Goal: Transaction & Acquisition: Purchase product/service

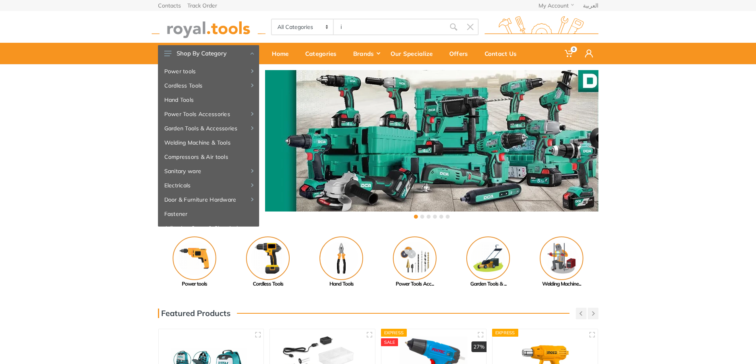
type input "i"
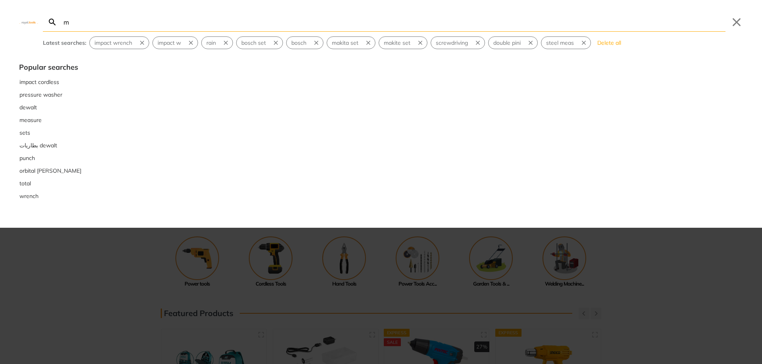
type input "m"
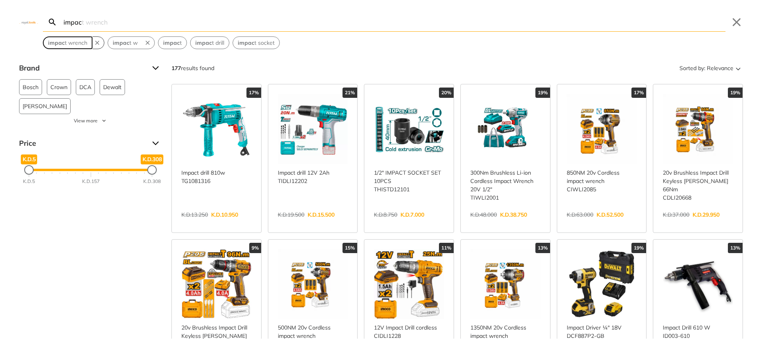
click at [73, 45] on span "impac t wrench" at bounding box center [67, 43] width 39 height 8
type input "impact wrench"
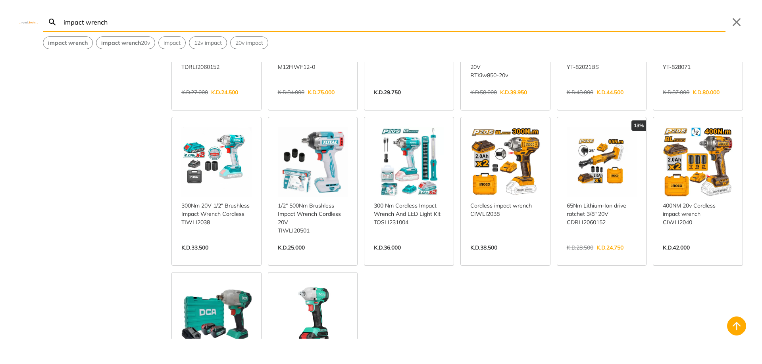
scroll to position [436, 0]
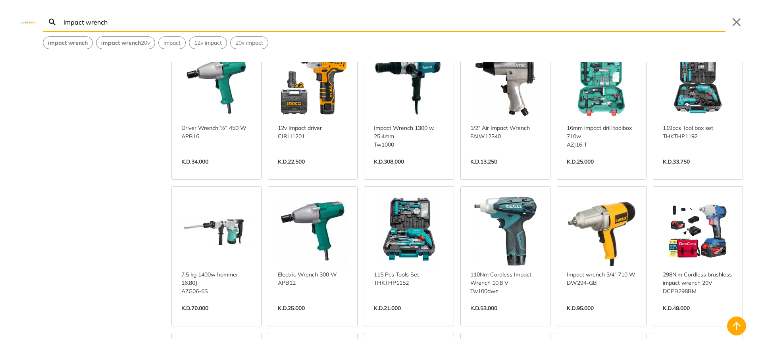
scroll to position [912, 0]
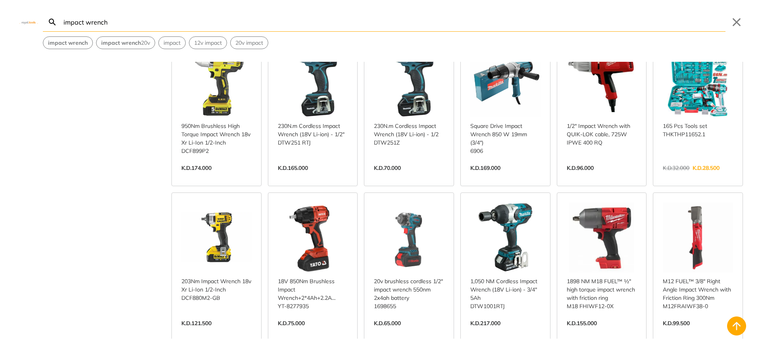
scroll to position [1824, 0]
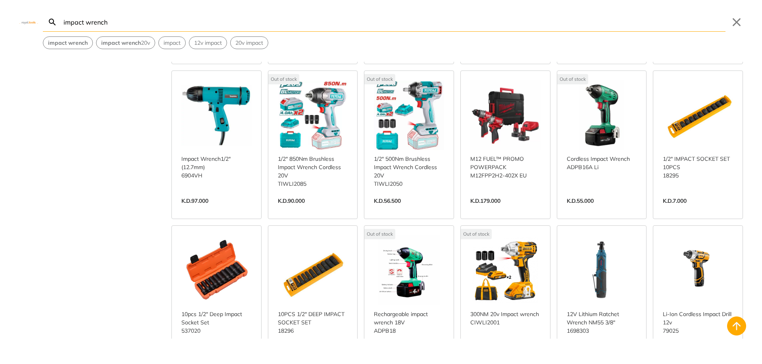
scroll to position [2181, 0]
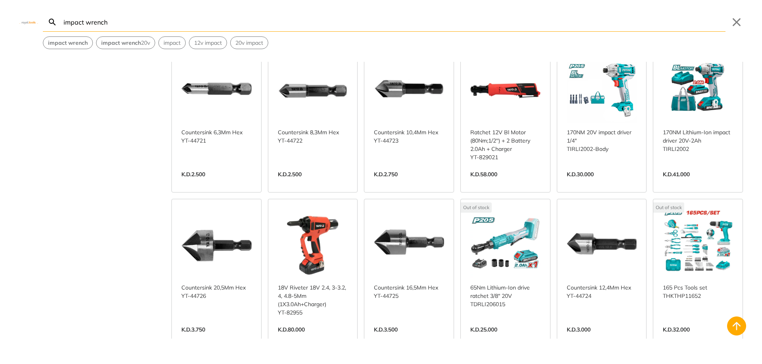
scroll to position [2618, 0]
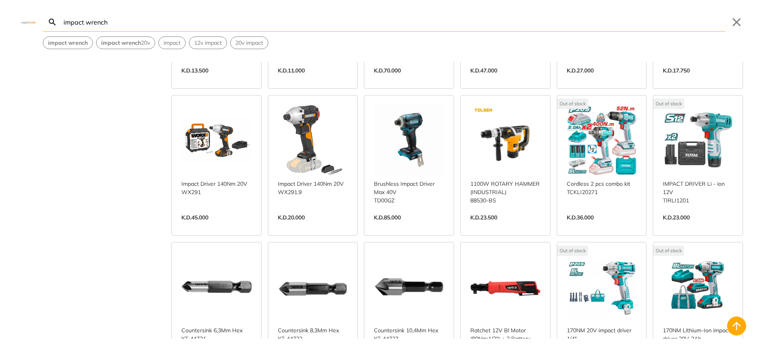
scroll to position [2023, 0]
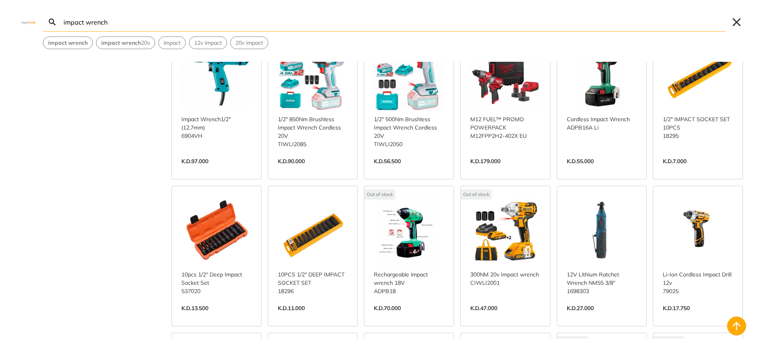
drag, startPoint x: 749, startPoint y: 27, endPoint x: 742, endPoint y: 25, distance: 7.4
click at [746, 25] on div "impact wrench Search impact wrench Submit Close impact wrench impact wrench 20v…" at bounding box center [381, 24] width 762 height 49
click at [734, 22] on button "Close" at bounding box center [736, 22] width 13 height 13
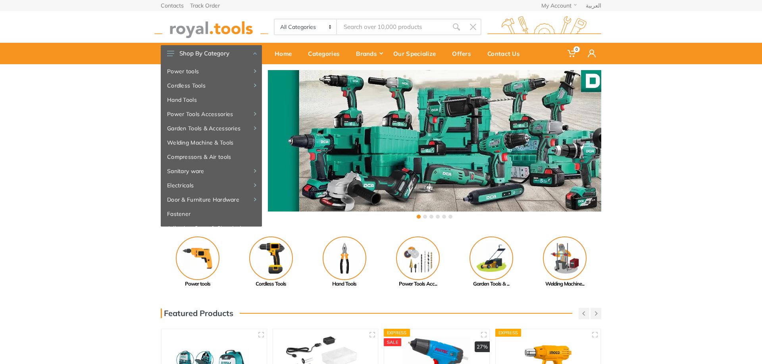
click at [399, 28] on input "Site search" at bounding box center [392, 27] width 111 height 17
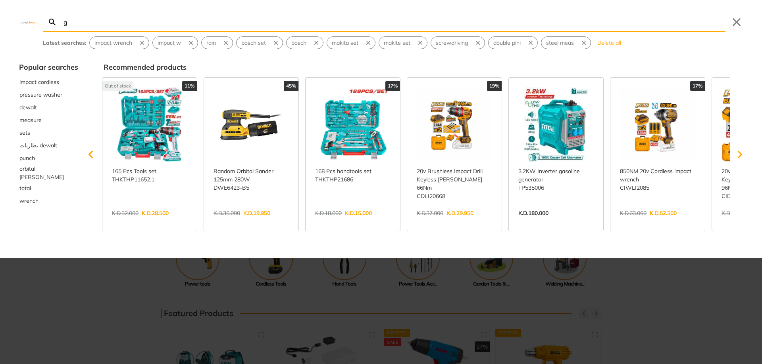
type input "g"
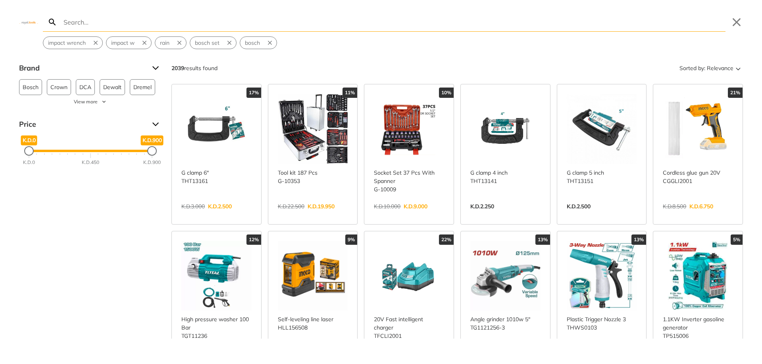
click at [51, 247] on div "Brand Bosch 95 Crown 31 DCA 115 Dewalt 61 Dremel 56 Edon 24 Fixtec 144 Hasuco 2…" at bounding box center [381, 200] width 762 height 277
click at [730, 25] on button "Close" at bounding box center [736, 22] width 13 height 13
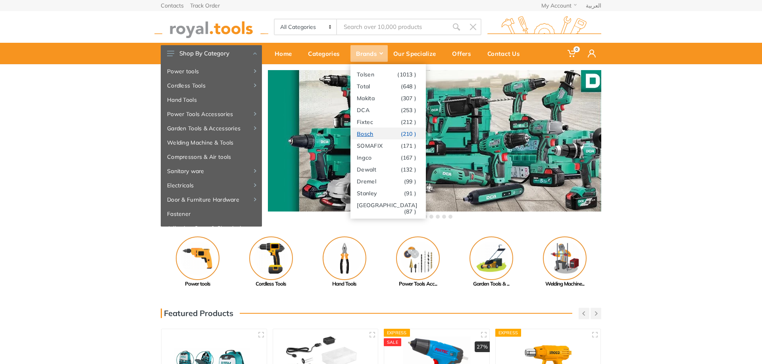
click at [374, 137] on link "Bosch (210 )" at bounding box center [387, 134] width 75 height 12
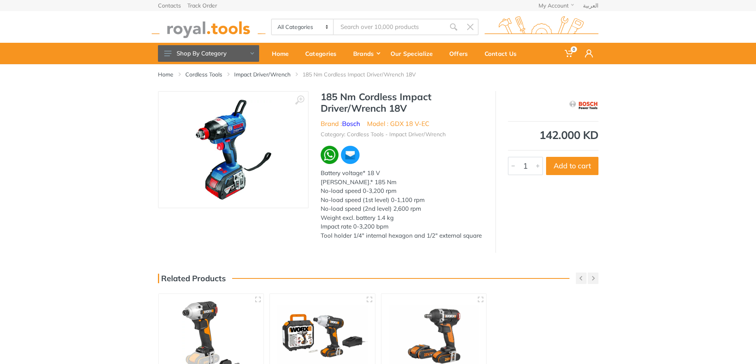
click at [244, 140] on img at bounding box center [233, 150] width 76 height 100
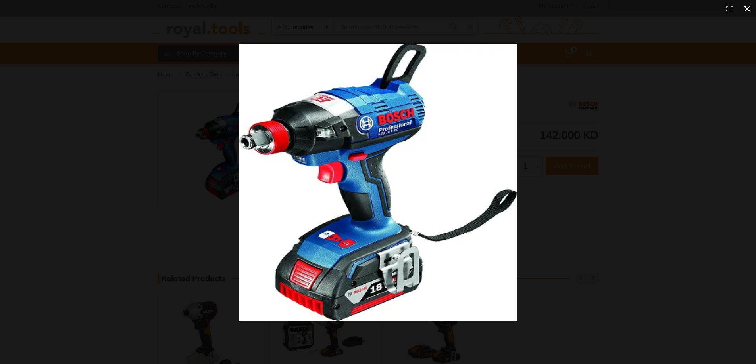
click at [159, 142] on div at bounding box center [378, 182] width 756 height 364
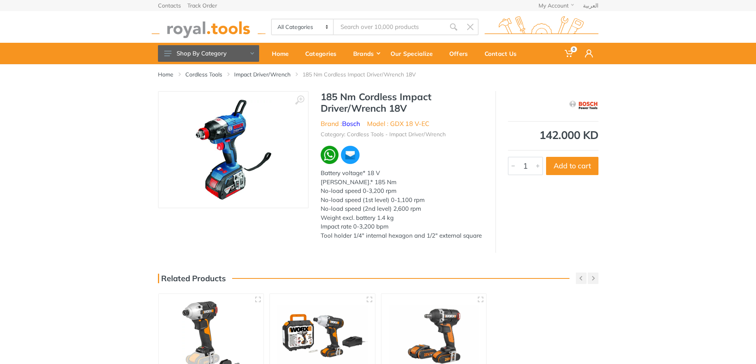
click at [268, 118] on img at bounding box center [233, 150] width 76 height 100
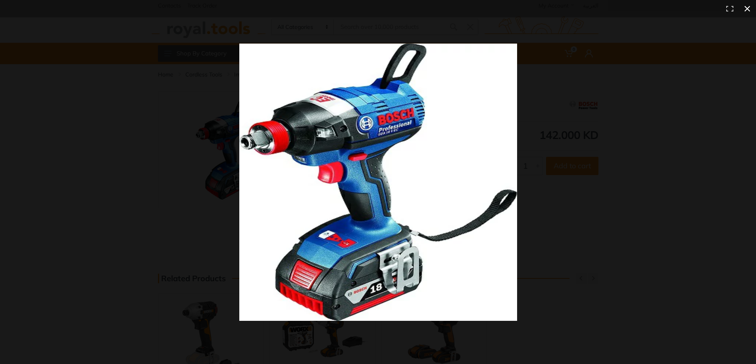
click at [109, 131] on div at bounding box center [378, 182] width 756 height 364
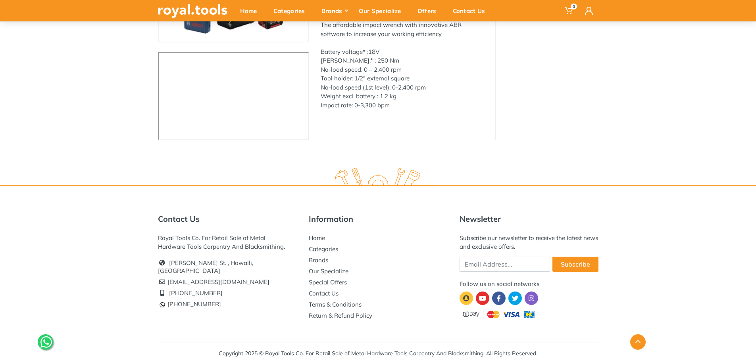
scroll to position [47, 0]
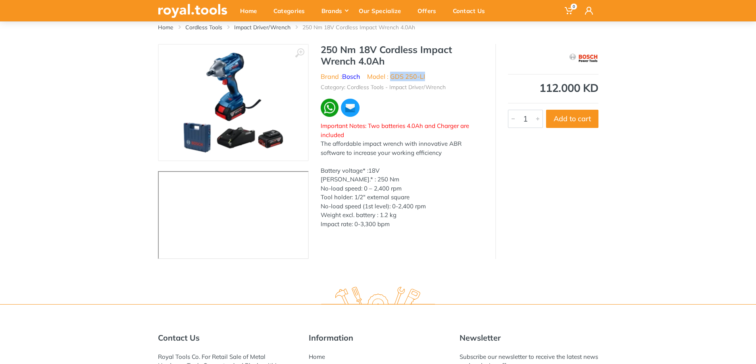
drag, startPoint x: 435, startPoint y: 78, endPoint x: 390, endPoint y: 78, distance: 44.8
click at [390, 78] on ul "Brand : Bosch Model : GDS 250-LI" at bounding box center [401, 77] width 163 height 10
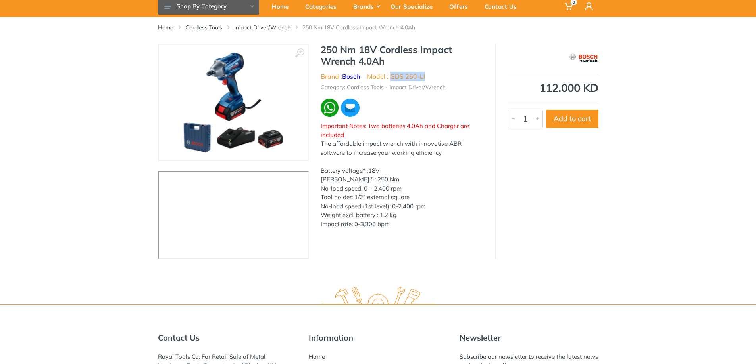
scroll to position [8, 0]
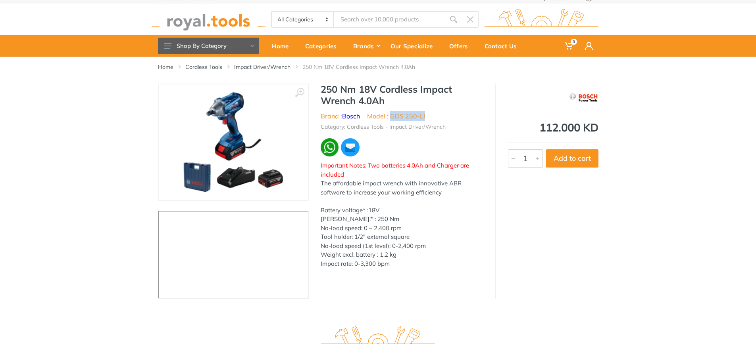
click at [348, 117] on link "Bosch" at bounding box center [351, 116] width 18 height 8
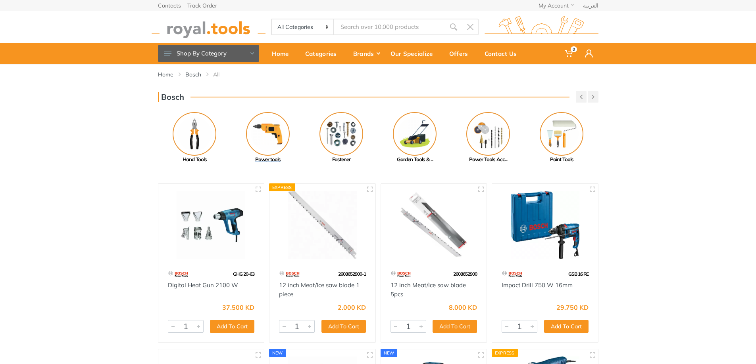
click at [269, 143] on img at bounding box center [268, 134] width 44 height 44
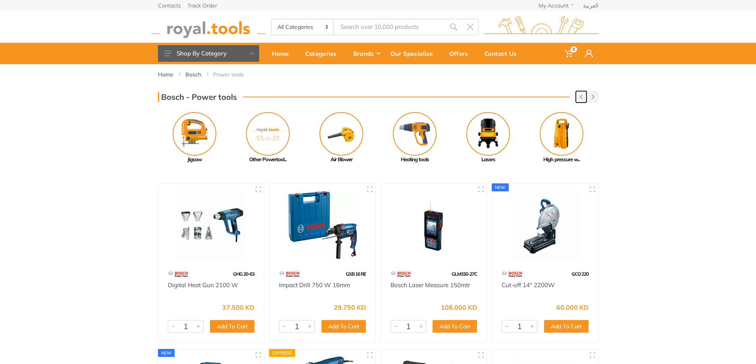
click at [581, 96] on button "button" at bounding box center [580, 97] width 11 height 12
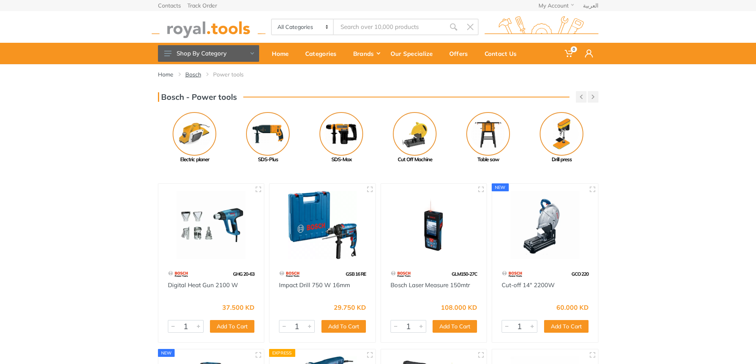
click at [197, 76] on link "Bosch" at bounding box center [193, 75] width 16 height 8
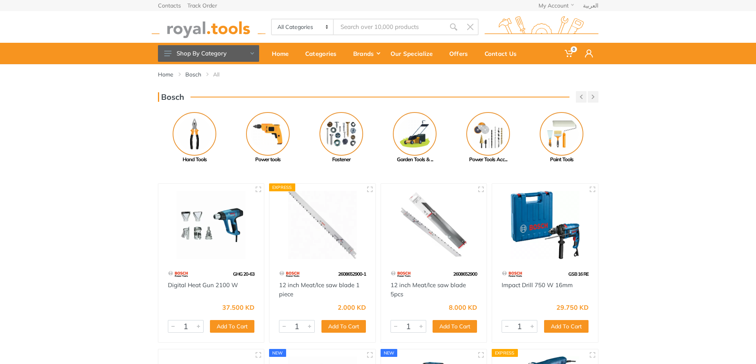
click at [400, 29] on input "Site search" at bounding box center [389, 27] width 111 height 17
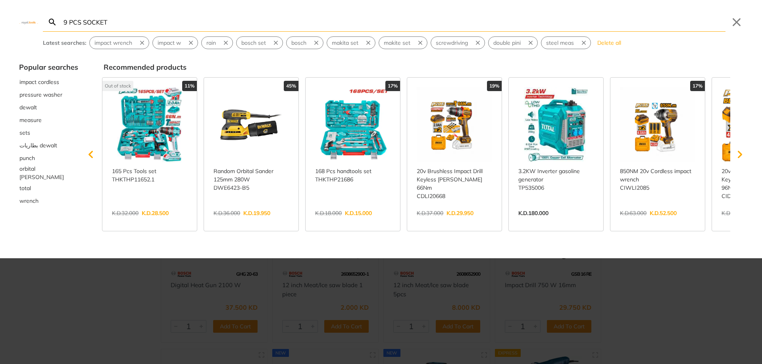
type input "9 PCS SOCKET"
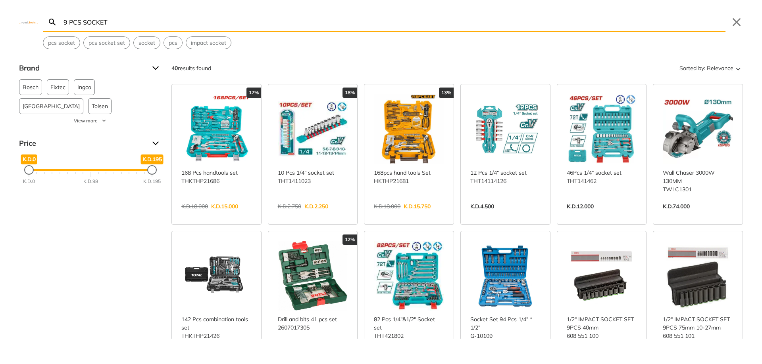
scroll to position [119, 0]
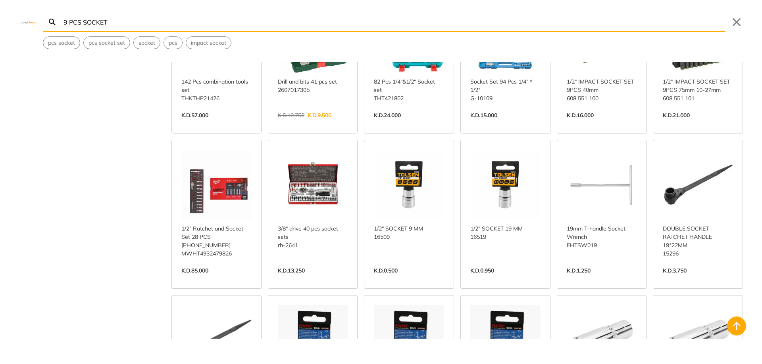
scroll to position [198, 0]
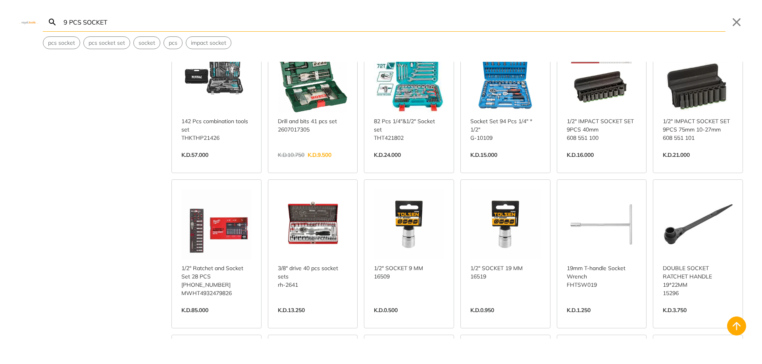
click at [589, 163] on link "View more →" at bounding box center [601, 163] width 70 height 0
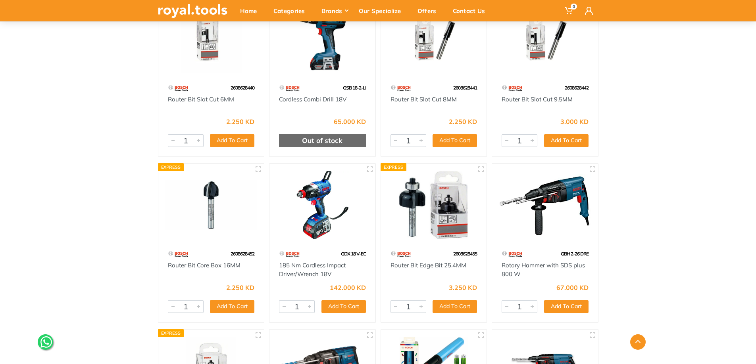
scroll to position [7575, 0]
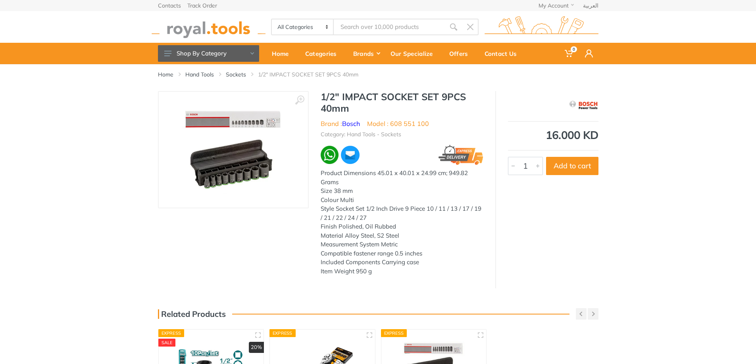
type input "9 PCS SOCKET"
click at [574, 167] on button "Add to cart" at bounding box center [572, 166] width 52 height 18
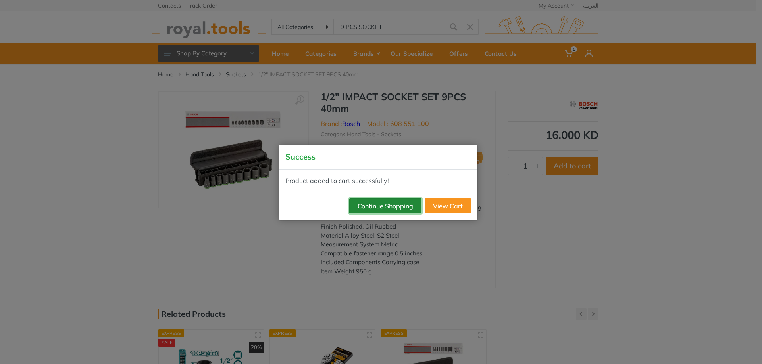
click at [400, 204] on button "Continue Shopping" at bounding box center [385, 206] width 72 height 15
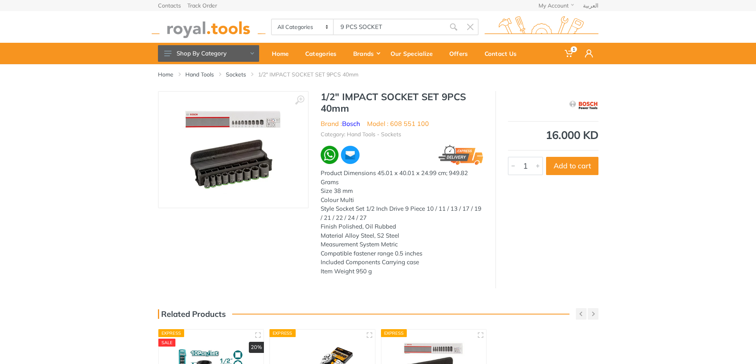
click at [387, 25] on body "1 1" at bounding box center [378, 182] width 756 height 364
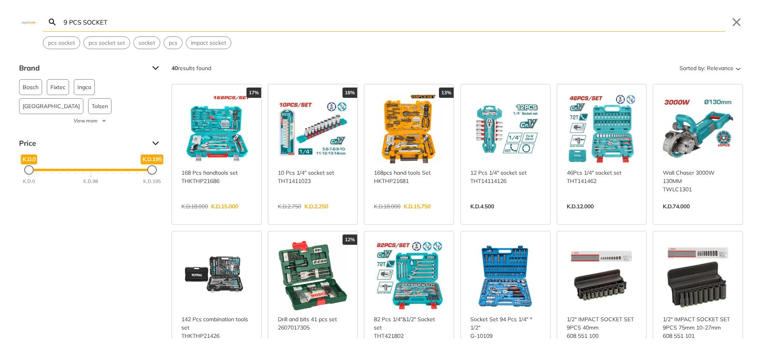
click at [387, 25] on input "9 PCS SOCKET" at bounding box center [393, 22] width 663 height 19
drag, startPoint x: 735, startPoint y: 22, endPoint x: 680, endPoint y: 29, distance: 55.2
click at [735, 22] on button "Close" at bounding box center [736, 22] width 13 height 13
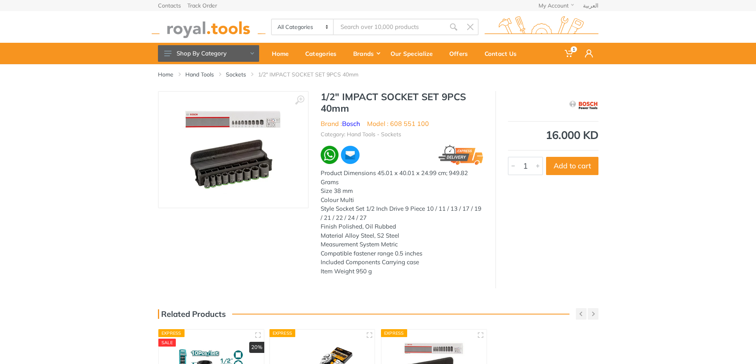
click at [381, 28] on input "Site search" at bounding box center [389, 27] width 111 height 17
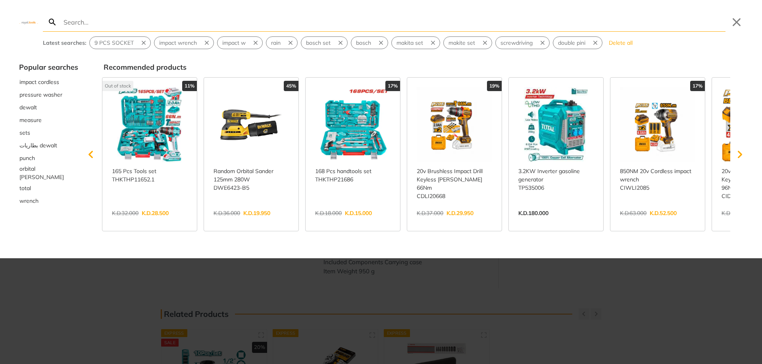
click at [622, 324] on div at bounding box center [381, 182] width 762 height 364
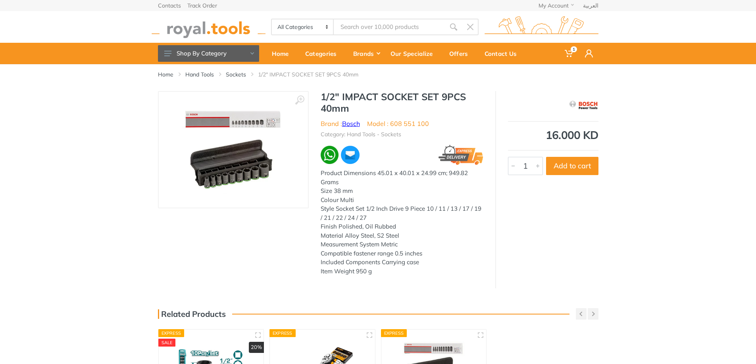
click at [355, 124] on link "Bosch" at bounding box center [351, 124] width 18 height 8
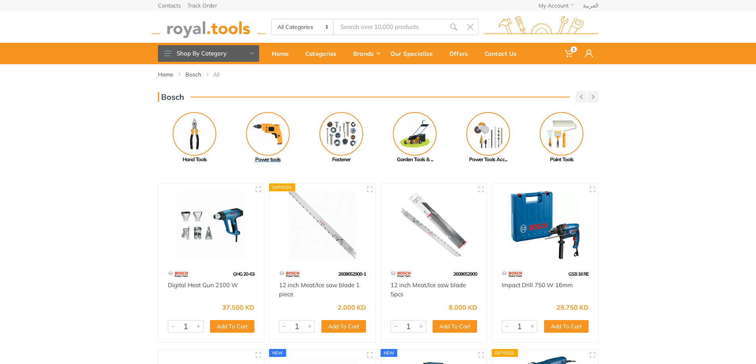
click at [271, 135] on img at bounding box center [268, 134] width 44 height 44
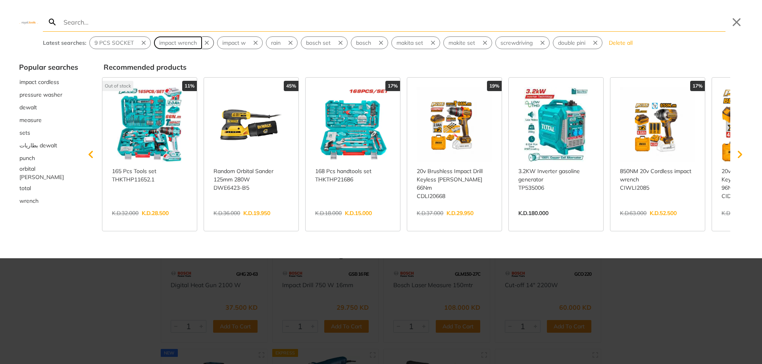
click at [191, 40] on span "impact wrench" at bounding box center [178, 43] width 38 height 8
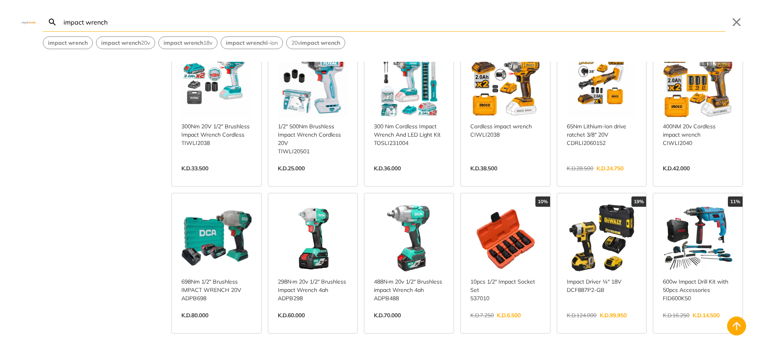
scroll to position [516, 0]
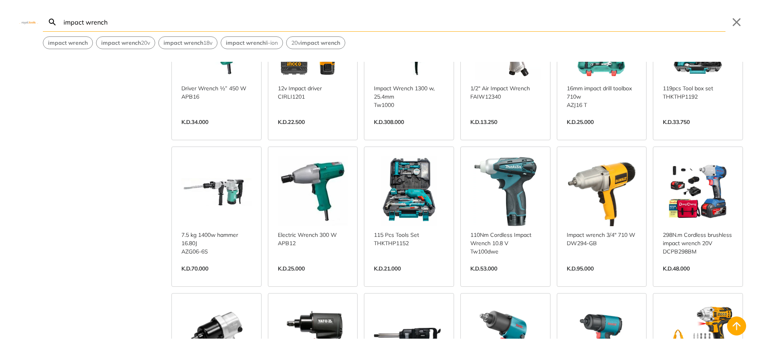
scroll to position [1071, 0]
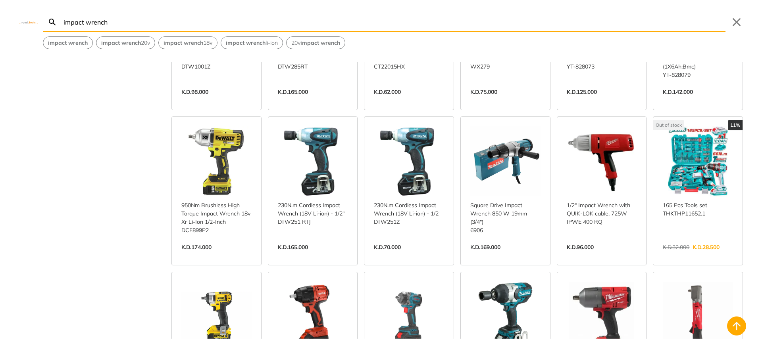
scroll to position [1785, 0]
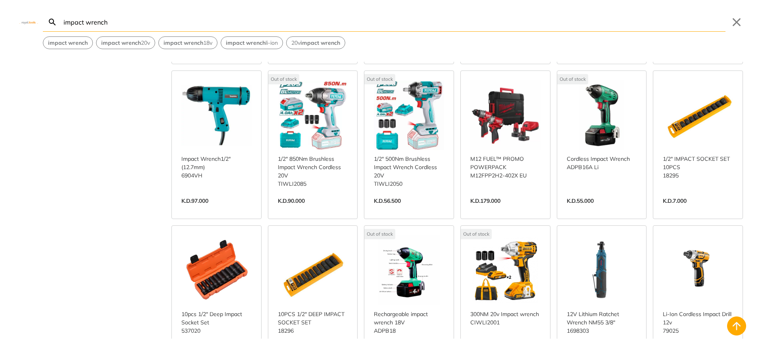
scroll to position [2102, 0]
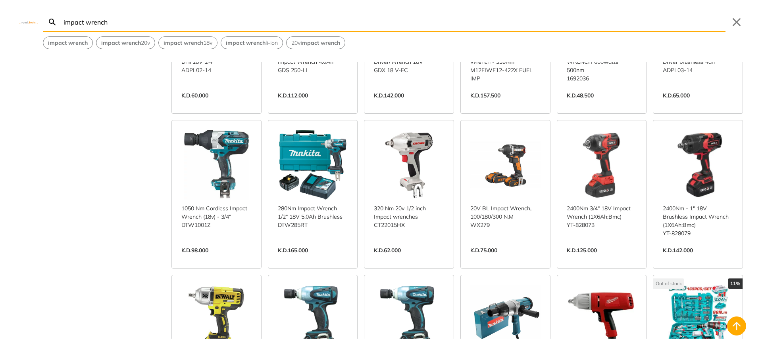
scroll to position [1269, 0]
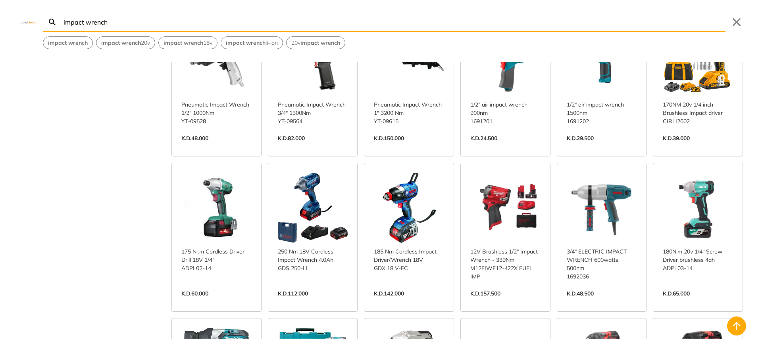
click at [315, 302] on link "View more →" at bounding box center [313, 302] width 70 height 0
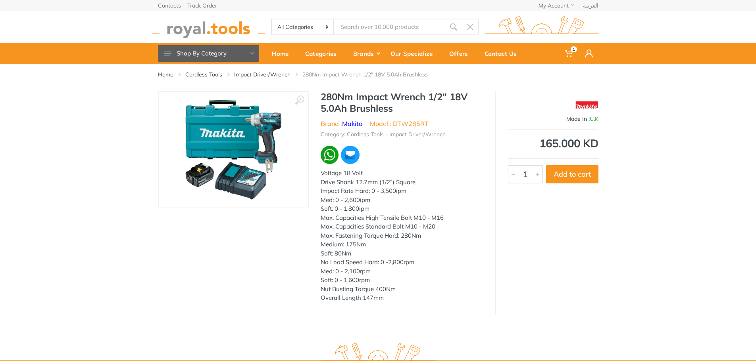
click at [273, 144] on img at bounding box center [233, 150] width 100 height 100
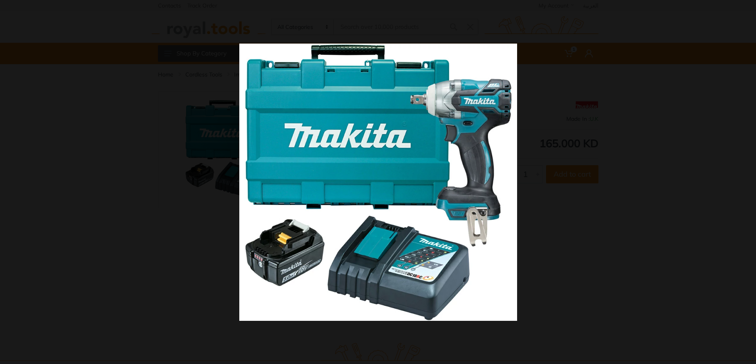
click at [207, 157] on div at bounding box center [378, 182] width 756 height 364
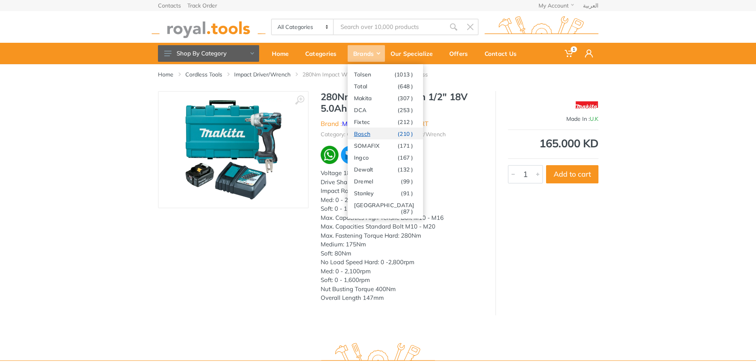
click at [363, 134] on link "Bosch (210 )" at bounding box center [384, 134] width 75 height 12
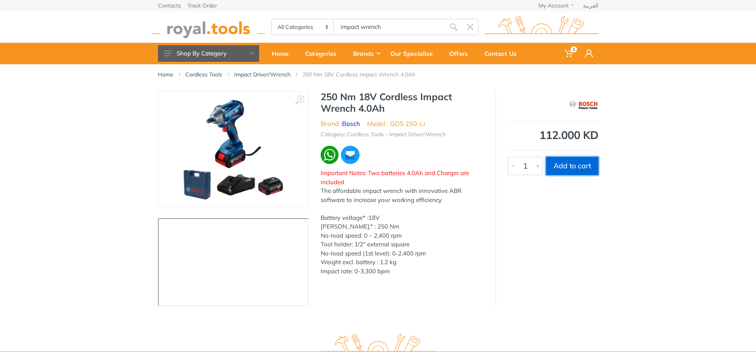
click at [574, 169] on button "Add to cart" at bounding box center [572, 166] width 52 height 18
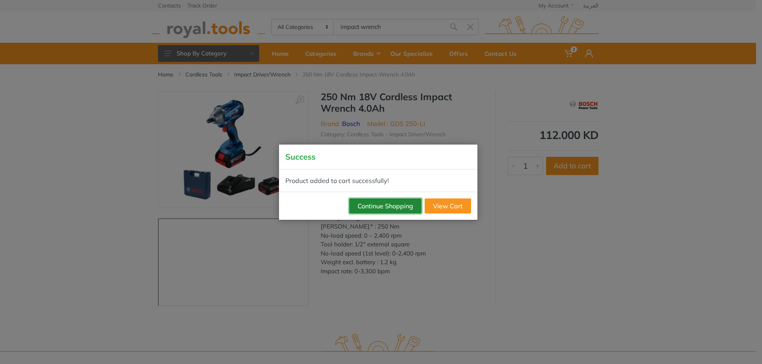
click at [392, 210] on button "Continue Shopping" at bounding box center [385, 206] width 72 height 15
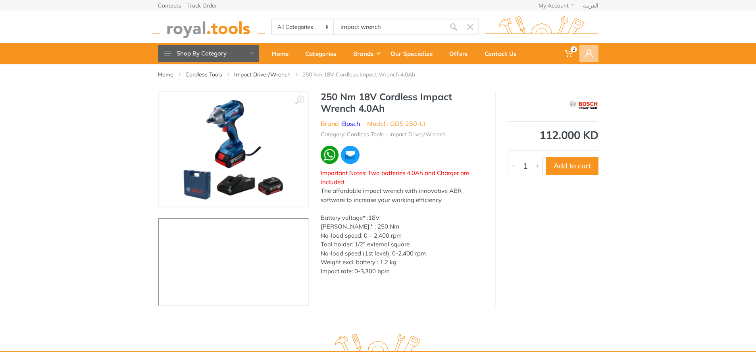
click at [586, 53] on use at bounding box center [589, 54] width 8 height 8
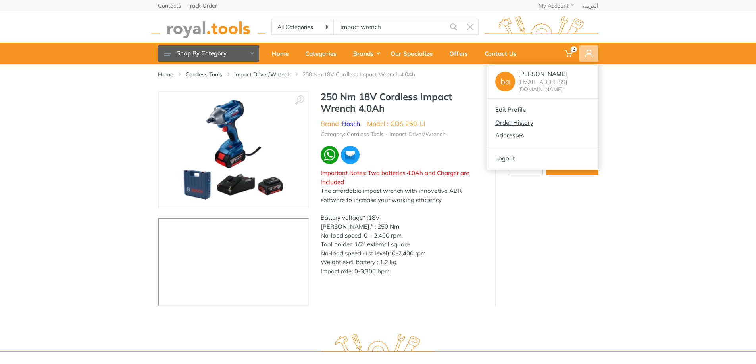
click at [522, 122] on link "Order History" at bounding box center [542, 123] width 111 height 13
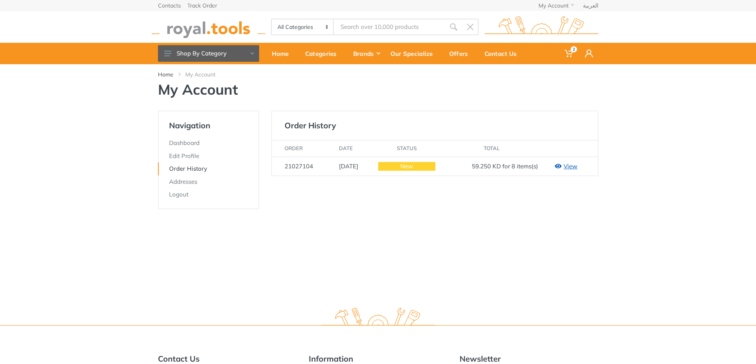
click at [569, 168] on link "View" at bounding box center [565, 167] width 23 height 8
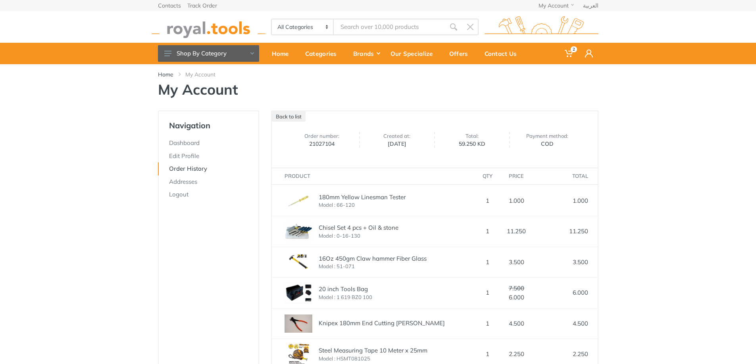
scroll to position [119, 0]
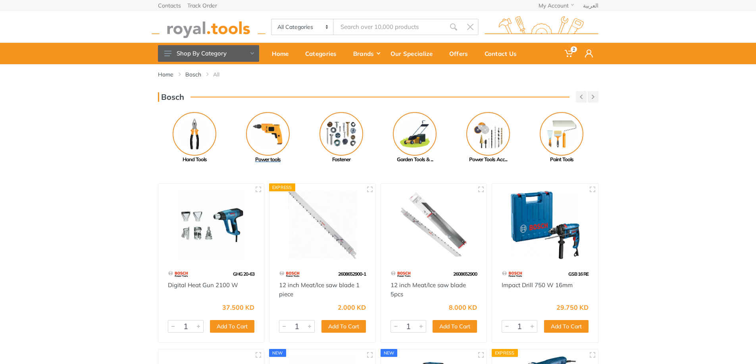
click at [269, 134] on img at bounding box center [268, 134] width 44 height 44
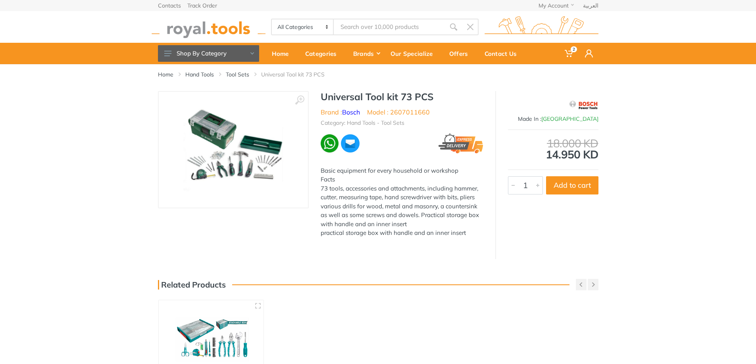
click at [207, 138] on img at bounding box center [233, 150] width 100 height 100
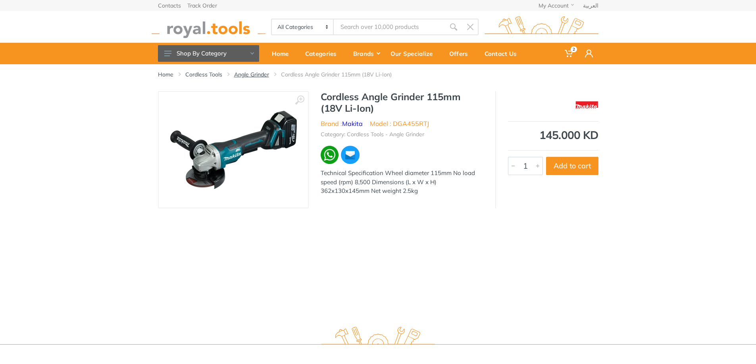
click at [261, 75] on link "Angle Grinder" at bounding box center [251, 75] width 35 height 8
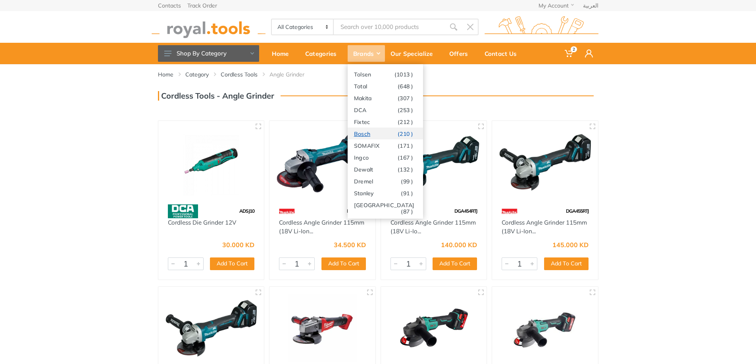
click at [370, 131] on link "Bosch (210 )" at bounding box center [384, 134] width 75 height 12
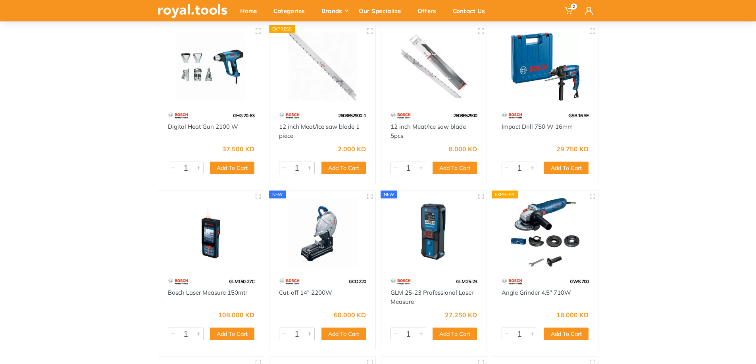
scroll to position [40, 0]
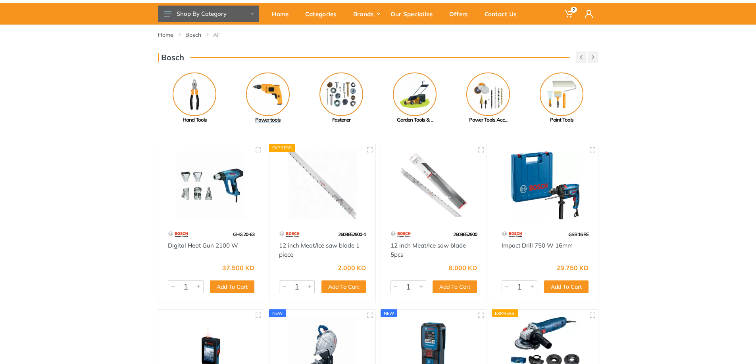
click at [261, 104] on img at bounding box center [268, 95] width 44 height 44
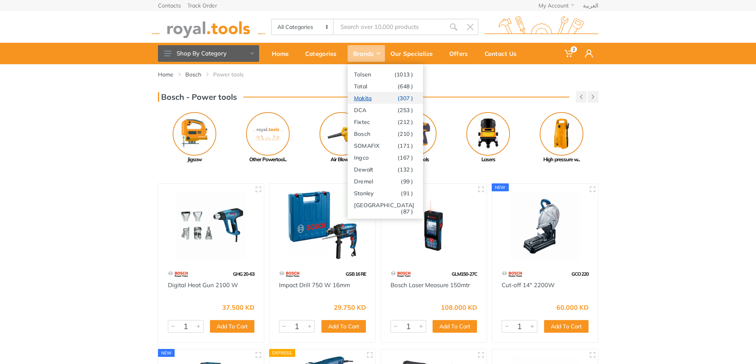
click at [370, 98] on link "Makita (307 )" at bounding box center [384, 98] width 75 height 12
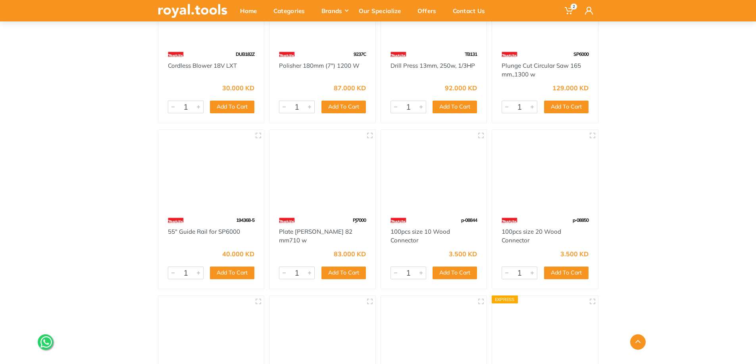
scroll to position [2499, 0]
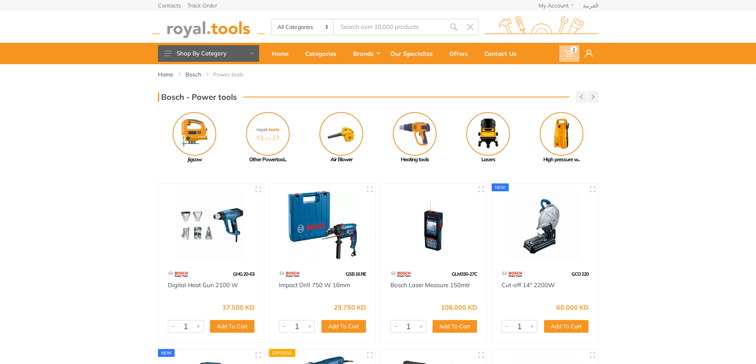
click at [575, 50] on span "2" at bounding box center [573, 49] width 6 height 6
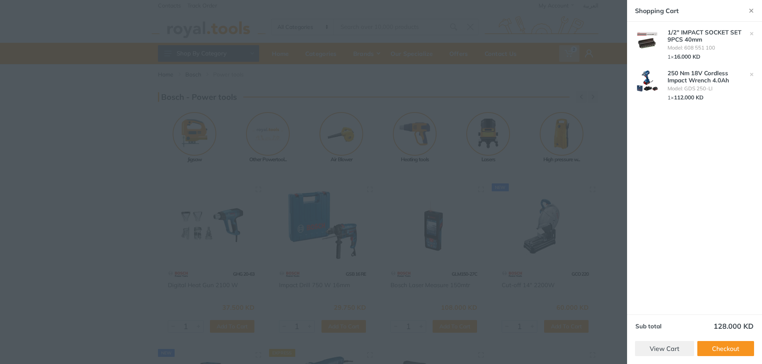
click at [579, 103] on div at bounding box center [381, 182] width 762 height 364
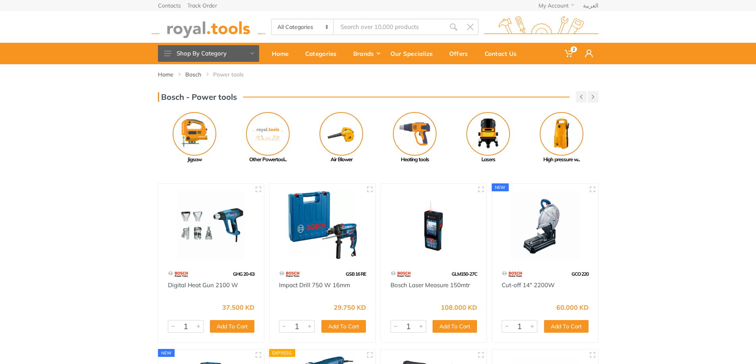
click at [361, 27] on input "Site search" at bounding box center [389, 27] width 111 height 17
type input "1"
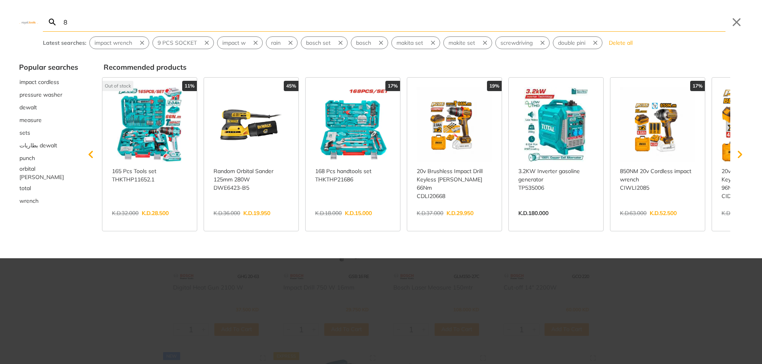
type input "8"
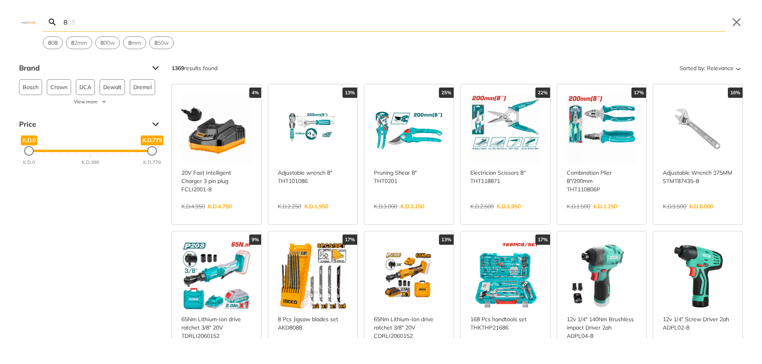
click at [263, 25] on input "8" at bounding box center [393, 22] width 663 height 19
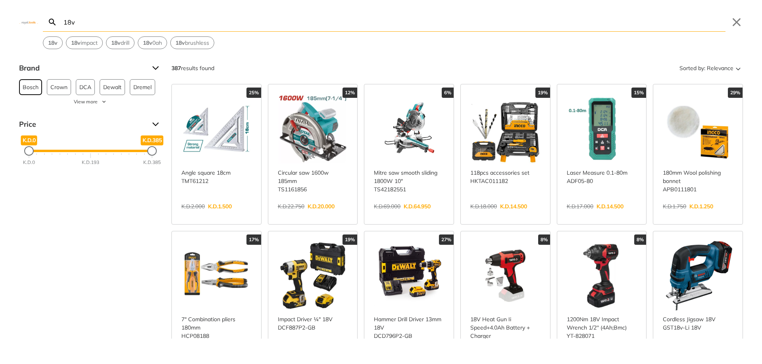
click at [33, 90] on span "Bosch" at bounding box center [31, 87] width 16 height 15
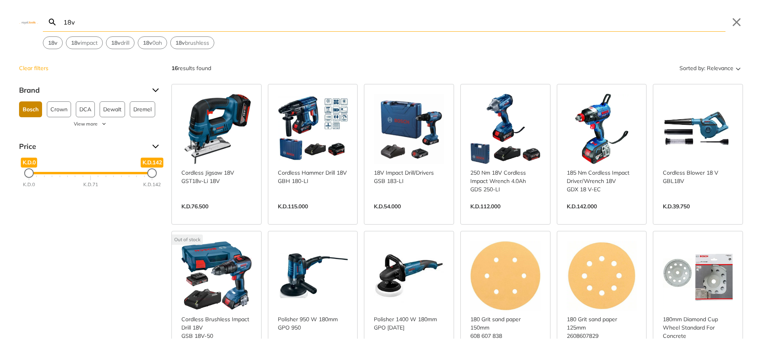
click at [196, 22] on input "18v" at bounding box center [393, 22] width 663 height 19
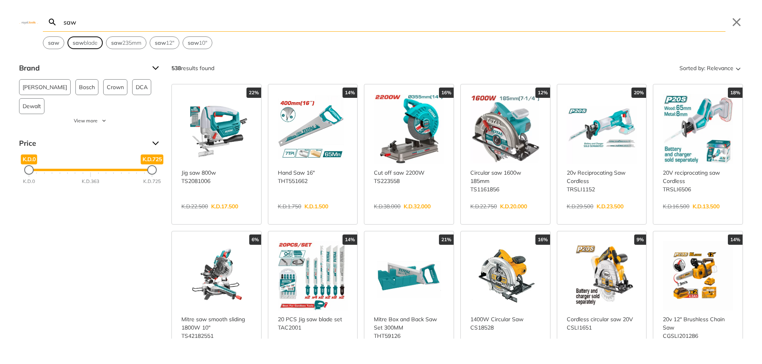
click at [81, 43] on strong "saw" at bounding box center [78, 42] width 11 height 7
type input "saw blade"
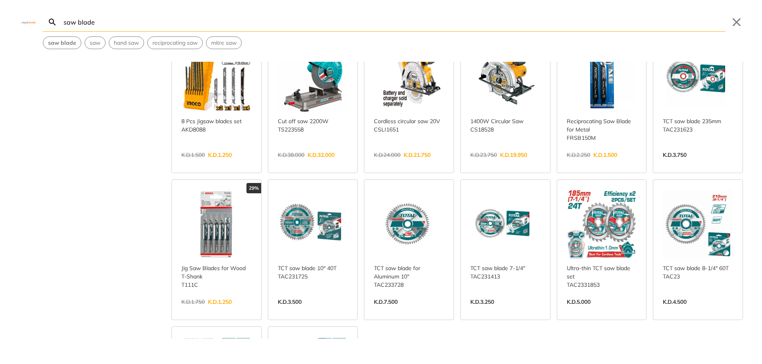
scroll to position [238, 0]
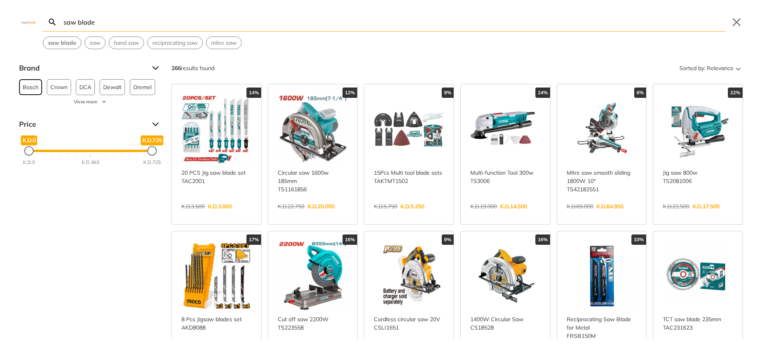
click at [25, 86] on span "Bosch" at bounding box center [31, 87] width 16 height 15
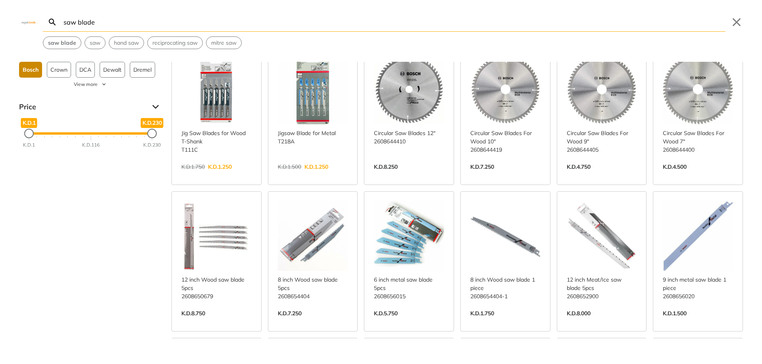
scroll to position [198, 0]
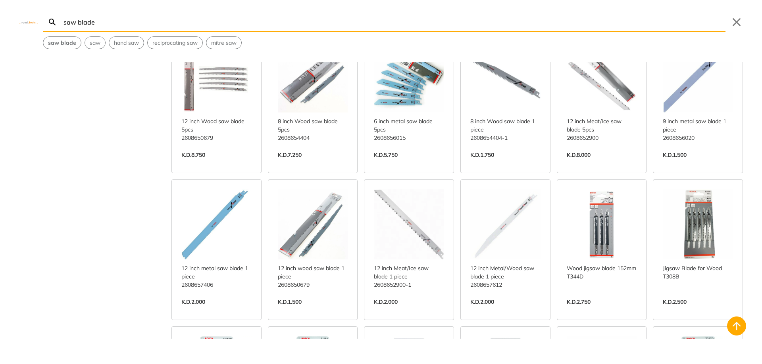
scroll to position [159, 0]
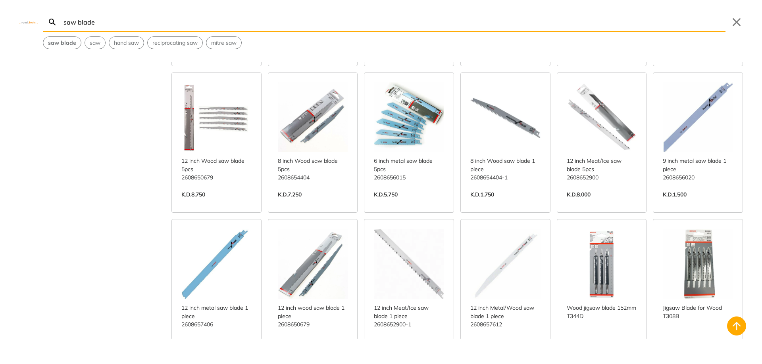
click at [471, 203] on link "View more →" at bounding box center [505, 203] width 70 height 0
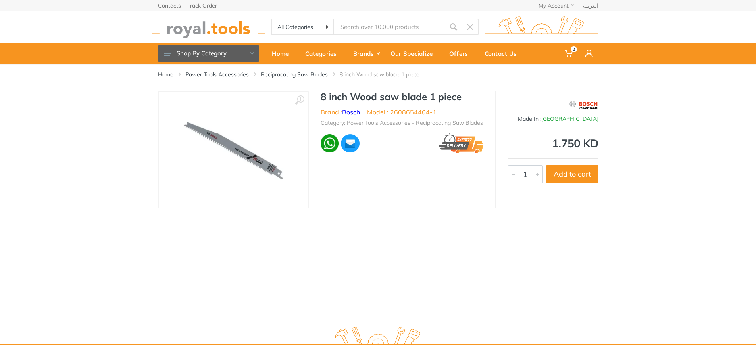
click at [239, 162] on img at bounding box center [233, 150] width 100 height 100
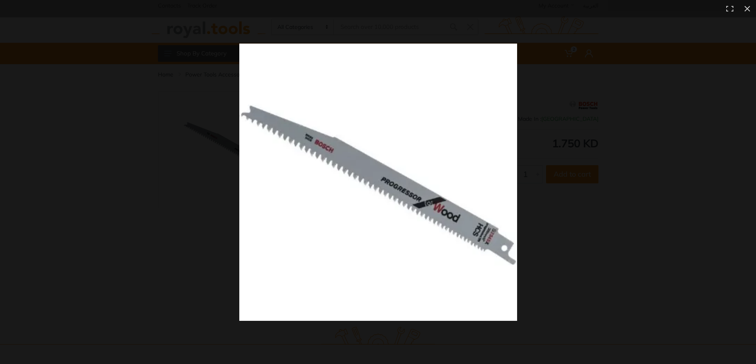
type input "saw blade"
click at [280, 166] on img at bounding box center [378, 183] width 278 height 278
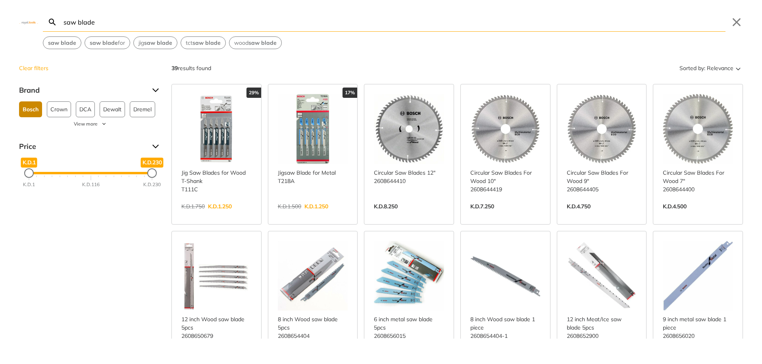
scroll to position [119, 0]
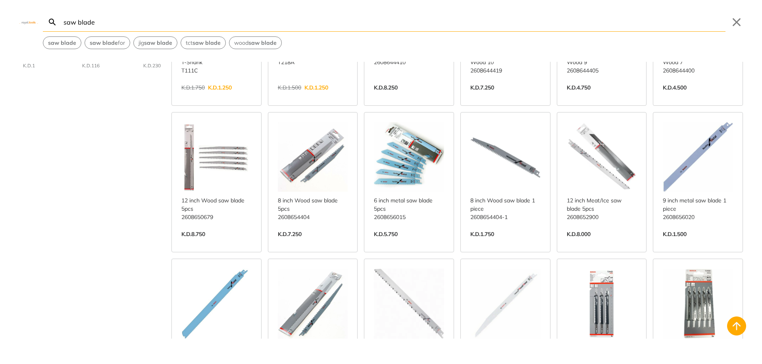
click at [366, 23] on input "saw blade" at bounding box center [393, 22] width 663 height 19
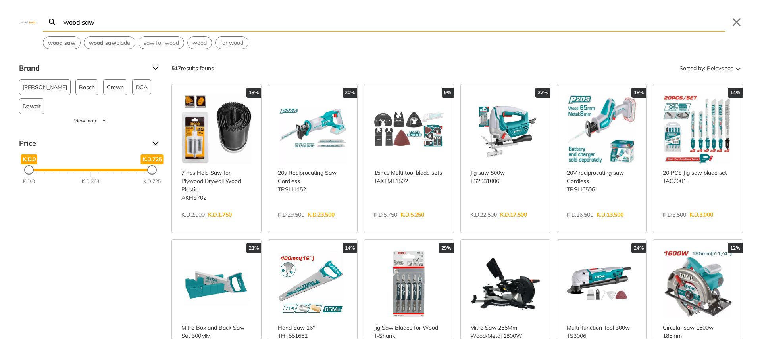
type input "wood saw"
click at [79, 88] on span "Bosch" at bounding box center [87, 87] width 16 height 15
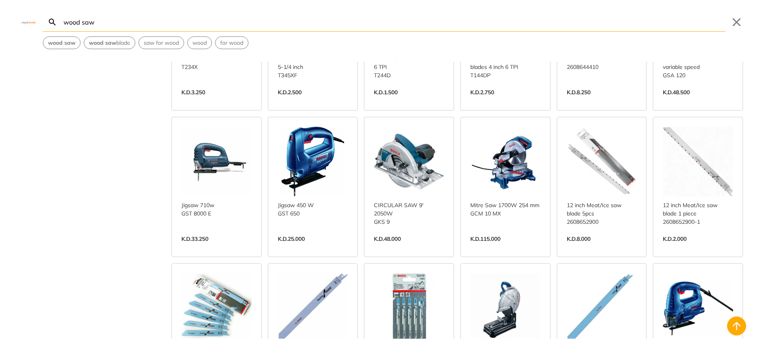
scroll to position [714, 0]
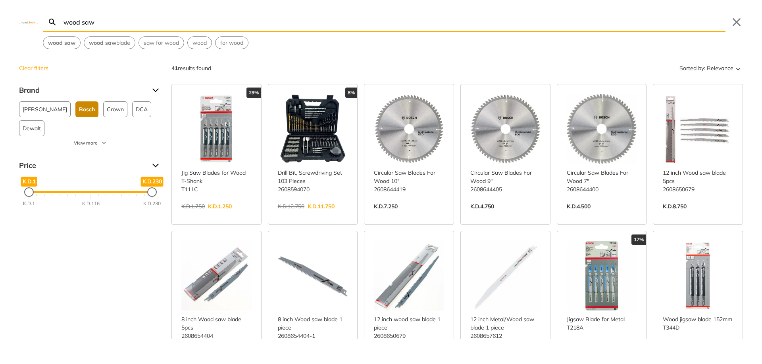
scroll to position [40, 0]
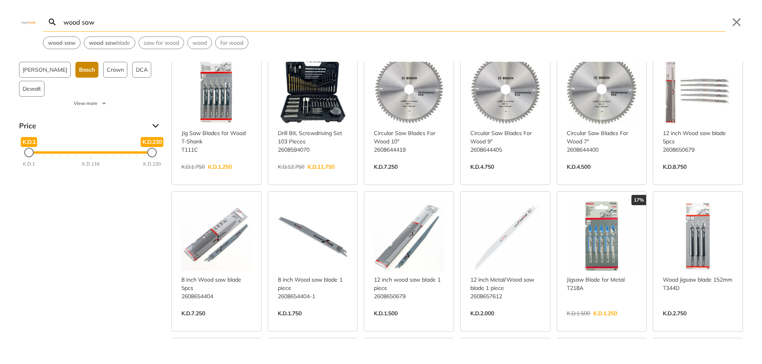
click at [687, 175] on link "View more →" at bounding box center [697, 175] width 70 height 0
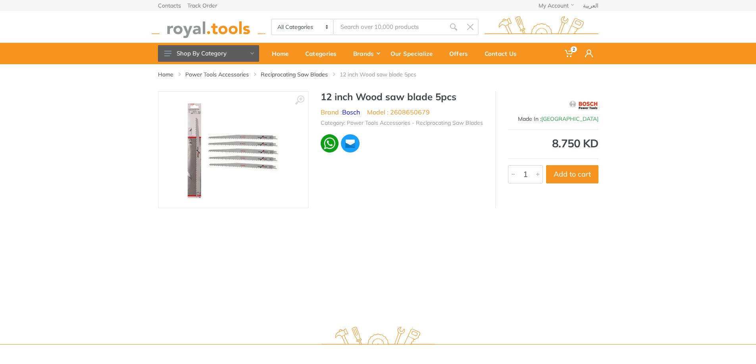
type input "wood saw"
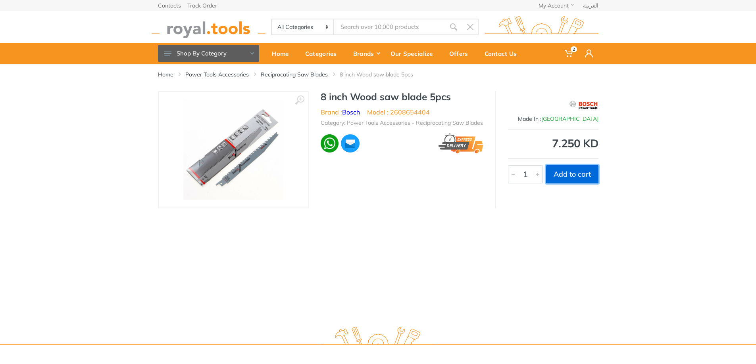
click at [568, 175] on button "Add to cart" at bounding box center [572, 174] width 52 height 18
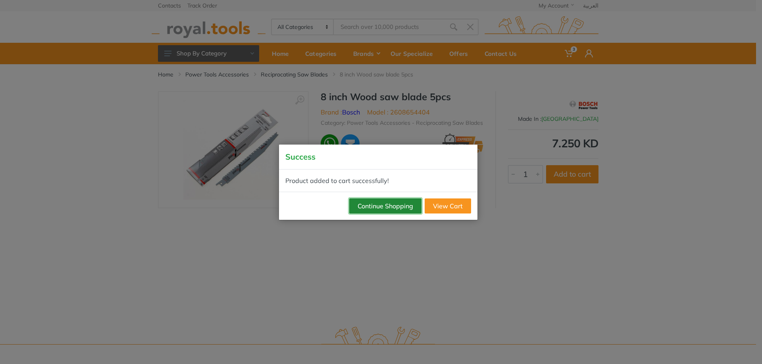
click at [402, 206] on button "Continue Shopping" at bounding box center [385, 206] width 72 height 15
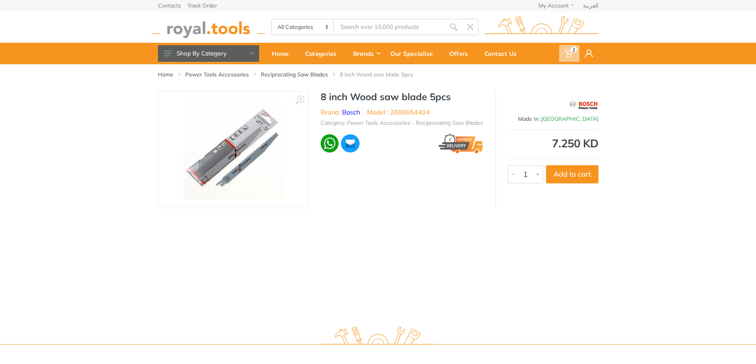
click at [566, 51] on use at bounding box center [568, 53] width 8 height 7
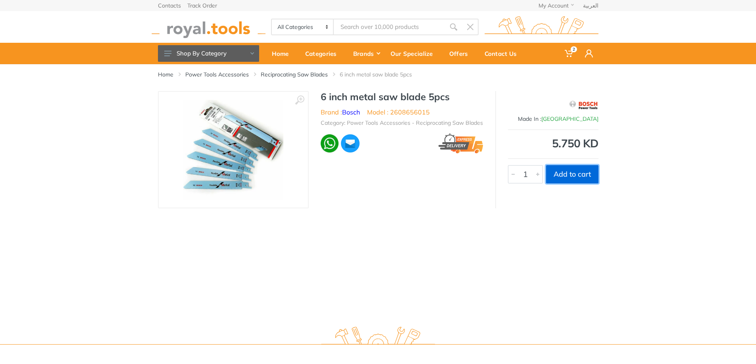
click at [572, 173] on button "Add to cart" at bounding box center [572, 174] width 52 height 18
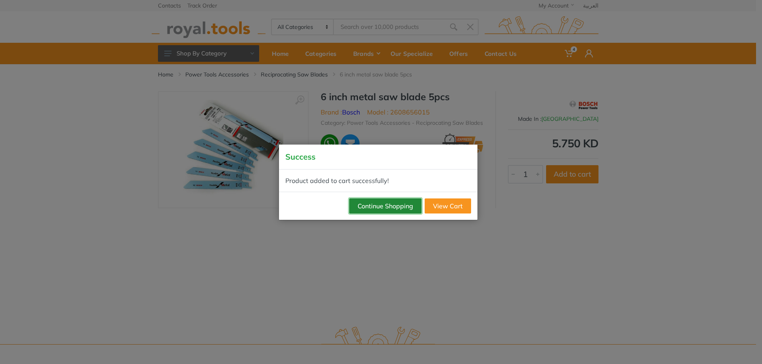
click at [407, 206] on button "Continue Shopping" at bounding box center [385, 206] width 72 height 15
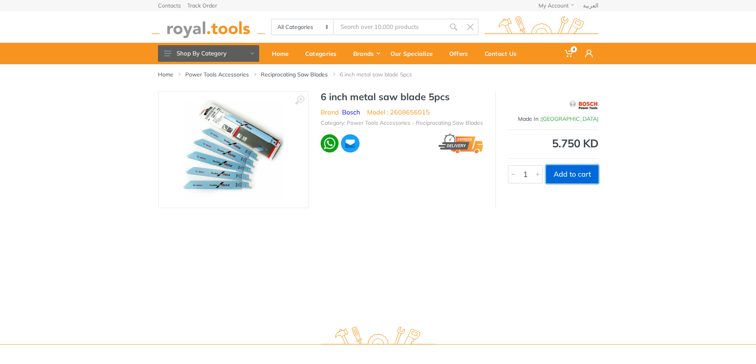
click at [567, 176] on button "Add to cart" at bounding box center [572, 174] width 52 height 18
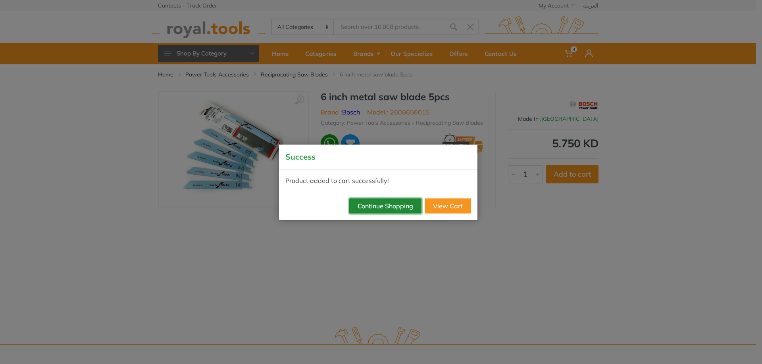
drag, startPoint x: 390, startPoint y: 206, endPoint x: 402, endPoint y: 199, distance: 14.4
click at [390, 206] on button "Continue Shopping" at bounding box center [385, 206] width 72 height 15
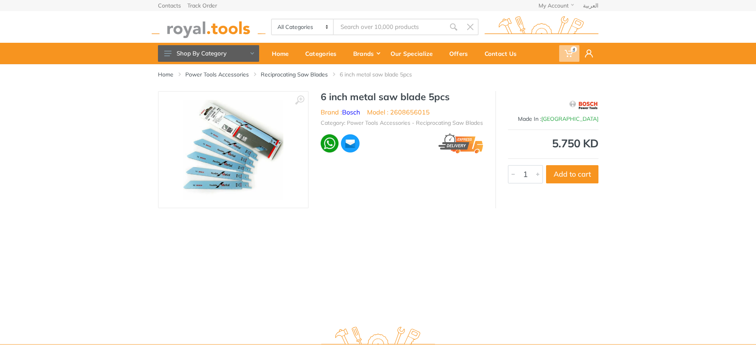
click at [569, 55] on icon at bounding box center [568, 54] width 8 height 8
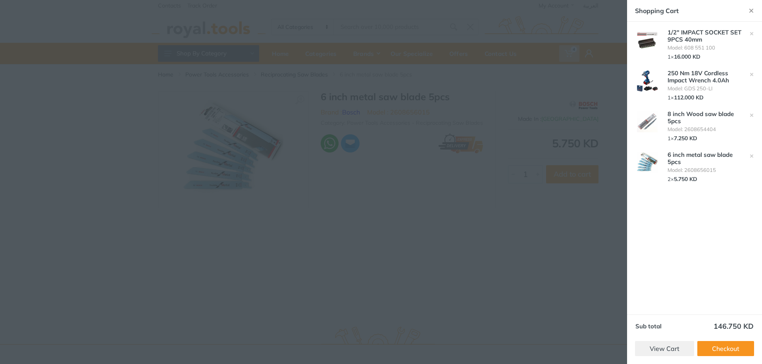
click at [703, 160] on div "6 inch metal saw blade 5pcs" at bounding box center [704, 159] width 74 height 14
click at [702, 154] on link "6 inch metal saw blade 5pcs" at bounding box center [699, 158] width 65 height 15
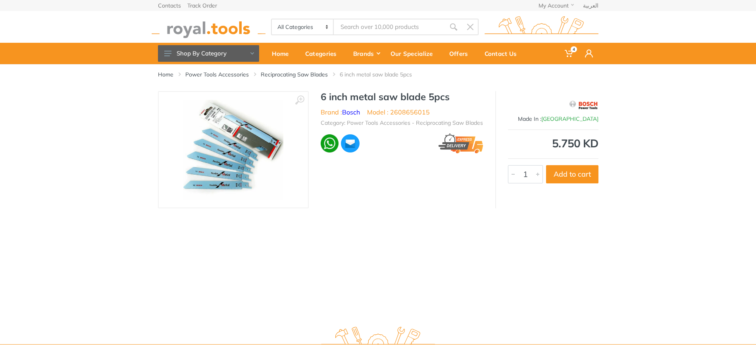
click at [515, 173] on div at bounding box center [513, 174] width 10 height 17
click at [567, 54] on use at bounding box center [568, 53] width 8 height 7
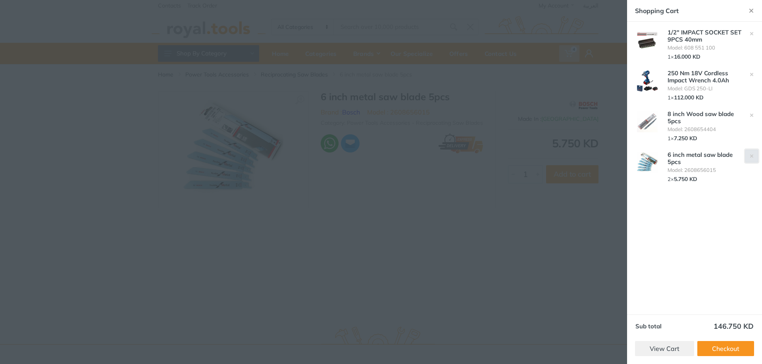
click at [747, 159] on button "button" at bounding box center [751, 156] width 13 height 13
click at [507, 209] on div at bounding box center [381, 182] width 762 height 364
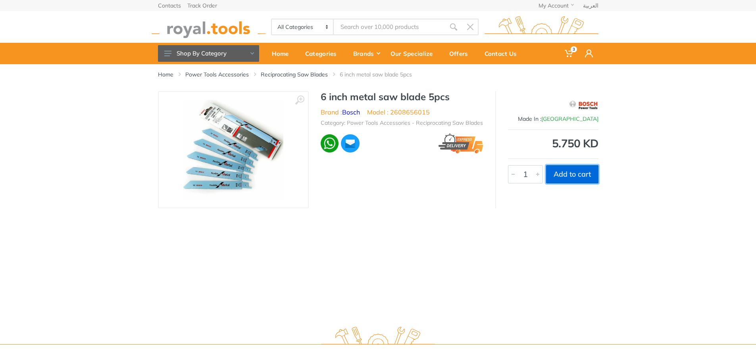
click at [572, 175] on button "Add to cart" at bounding box center [572, 174] width 52 height 18
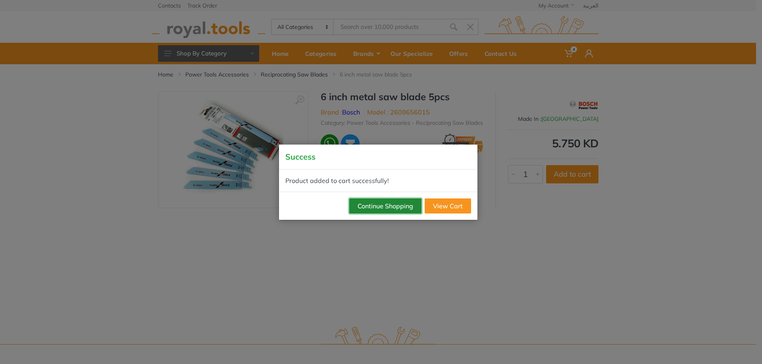
click at [390, 205] on button "Continue Shopping" at bounding box center [385, 206] width 72 height 15
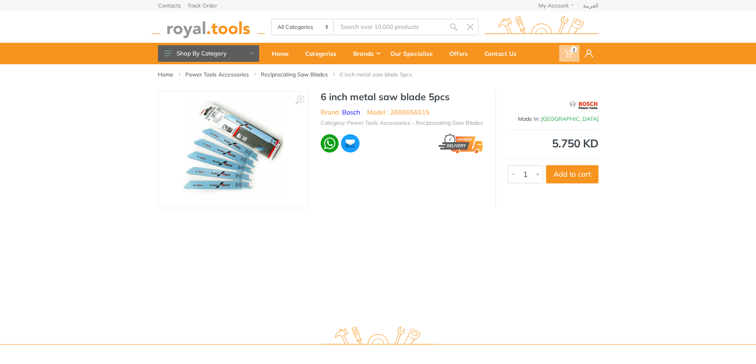
click at [568, 50] on icon at bounding box center [568, 54] width 8 height 8
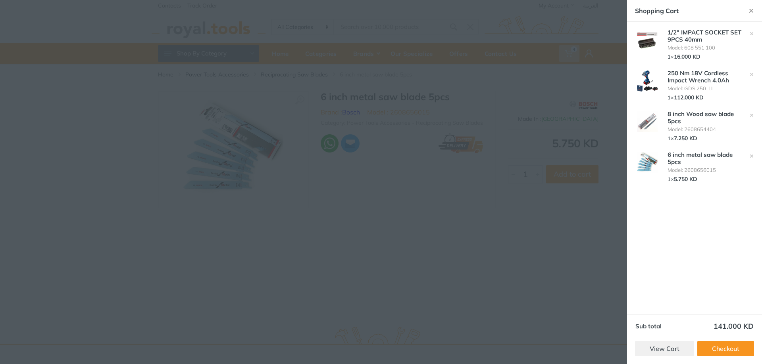
click at [561, 29] on div at bounding box center [381, 182] width 762 height 364
